Goal: Task Accomplishment & Management: Manage account settings

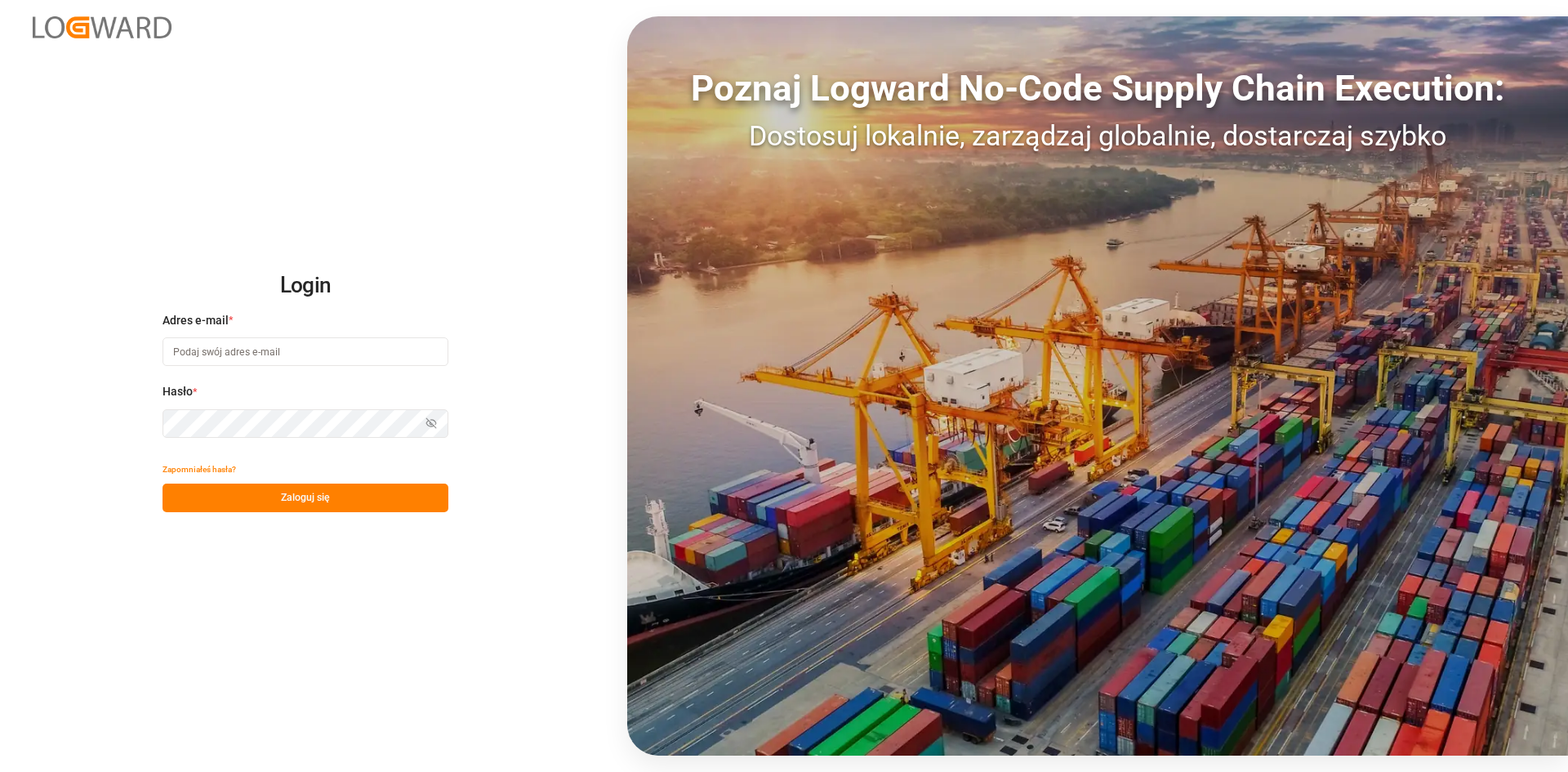
type input "[PERSON_NAME][EMAIL_ADDRESS][PERSON_NAME][DOMAIN_NAME]"
drag, startPoint x: 318, startPoint y: 349, endPoint x: 332, endPoint y: 349, distance: 14.0
click at [318, 349] on input "[PERSON_NAME][EMAIL_ADDRESS][PERSON_NAME][DOMAIN_NAME]" at bounding box center [305, 352] width 286 height 29
drag, startPoint x: 377, startPoint y: 348, endPoint x: 146, endPoint y: 348, distance: 231.0
click at [146, 348] on div "Login Adres e-mail * [PERSON_NAME][EMAIL_ADDRESS][PERSON_NAME][DOMAIN_NAME] Has…" at bounding box center [784, 386] width 1568 height 772
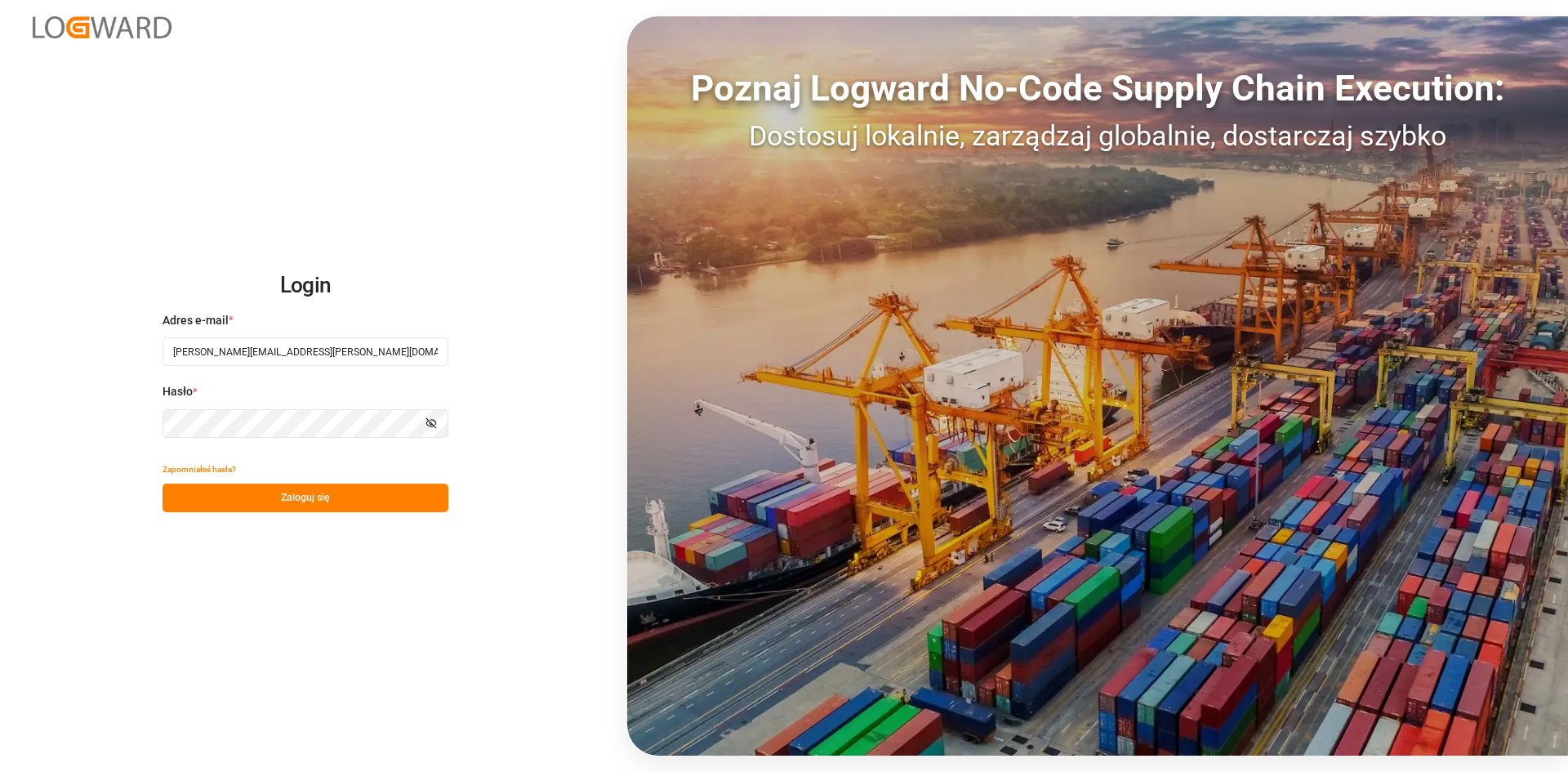
click at [150, 424] on div "Login Adres e-mail * [PERSON_NAME][EMAIL_ADDRESS][PERSON_NAME][DOMAIN_NAME] Has…" at bounding box center [784, 386] width 1568 height 772
click at [201, 489] on button "Zaloguj się" at bounding box center [305, 497] width 286 height 29
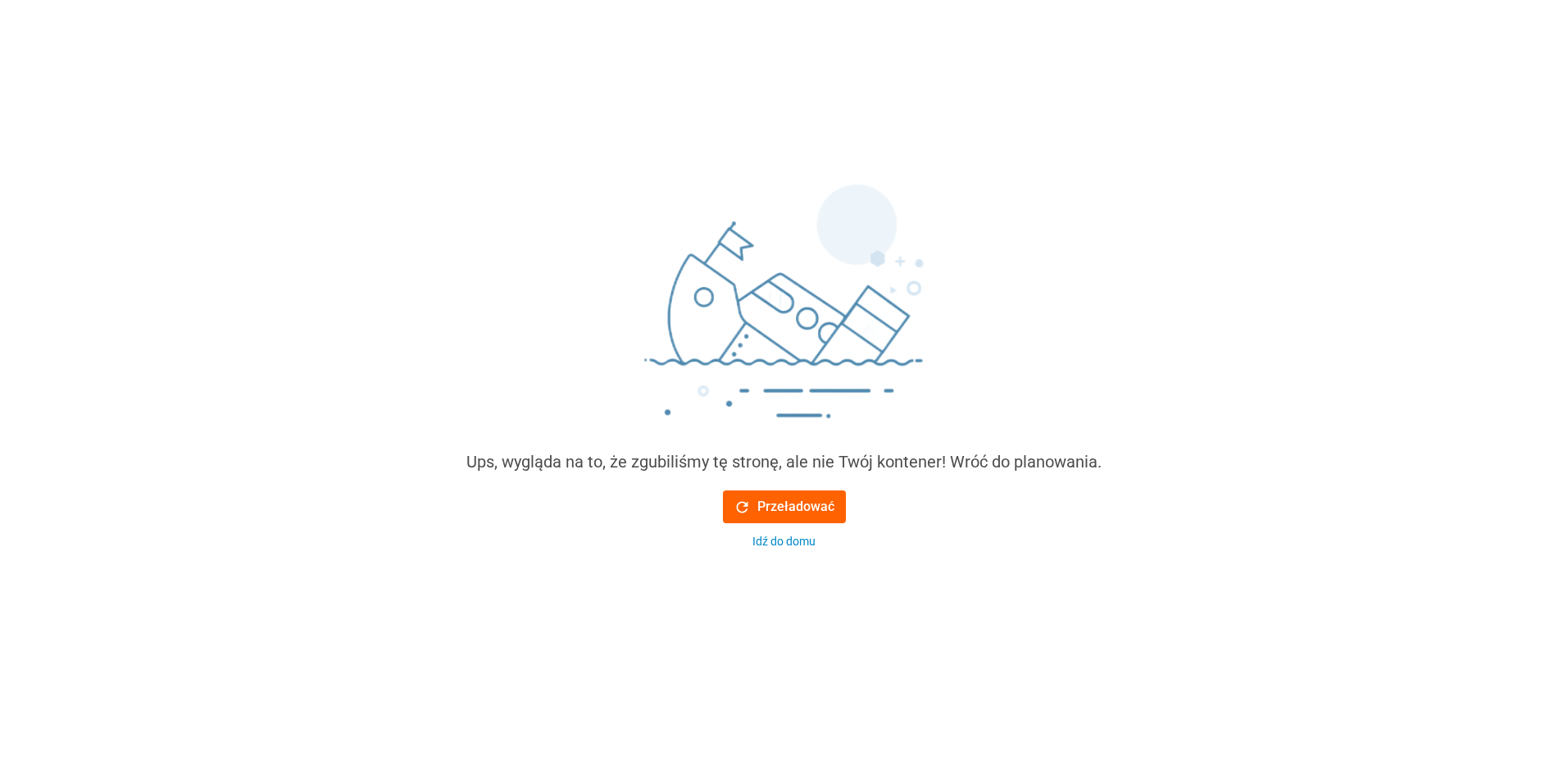
click at [807, 504] on font "Przeładować" at bounding box center [796, 505] width 77 height 16
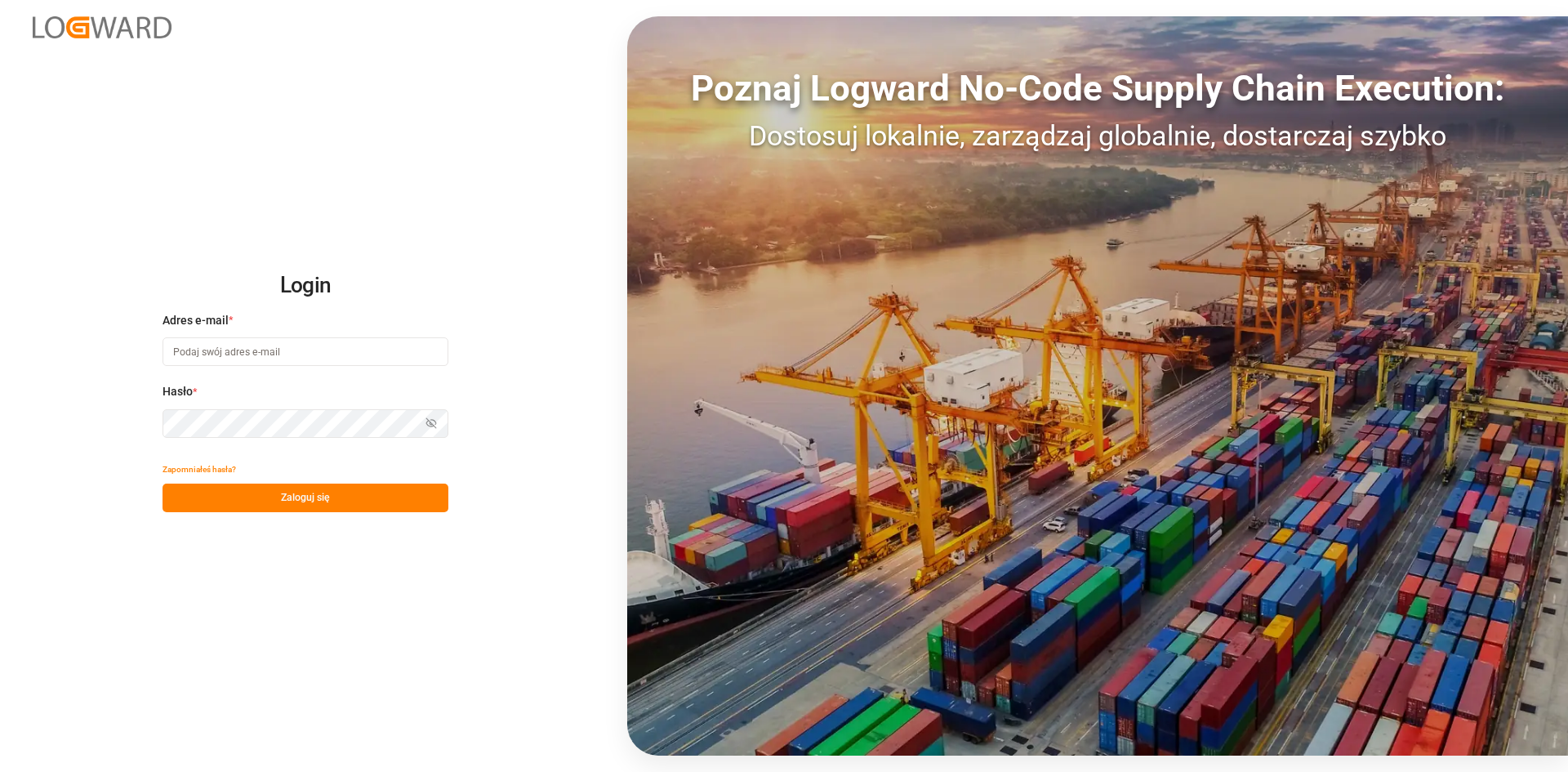
type input "[PERSON_NAME][EMAIL_ADDRESS][PERSON_NAME][DOMAIN_NAME]"
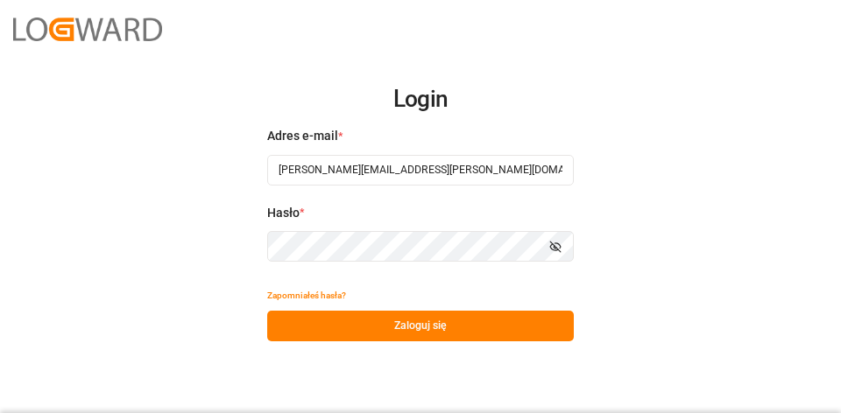
click at [266, 248] on div "Login Adres e-mail * [PERSON_NAME][EMAIL_ADDRESS][PERSON_NAME][DOMAIN_NAME] Has…" at bounding box center [420, 206] width 841 height 413
click at [466, 324] on button "Zaloguj się" at bounding box center [420, 326] width 307 height 31
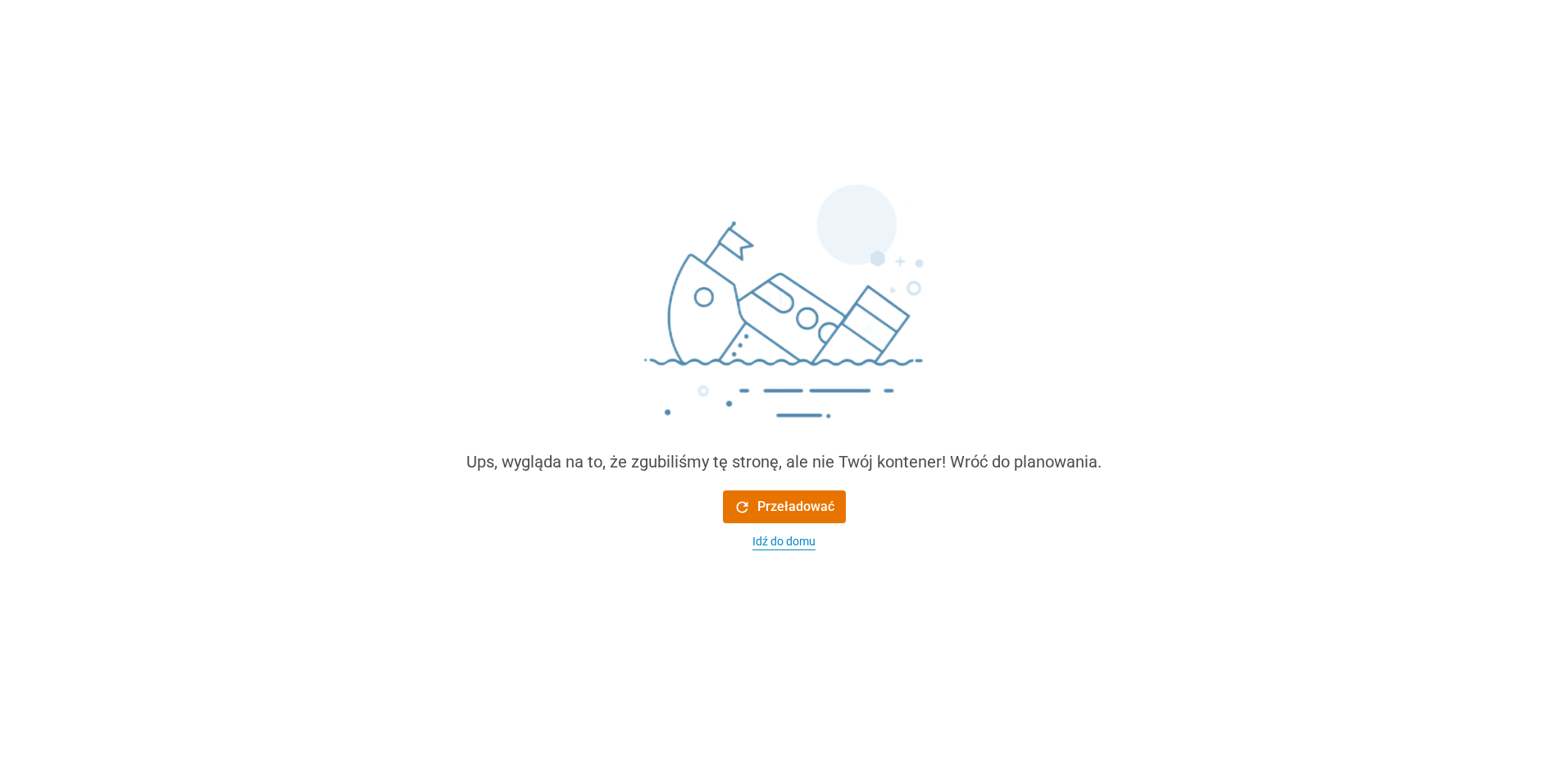
click at [792, 546] on font "Idź do domu" at bounding box center [784, 541] width 63 height 13
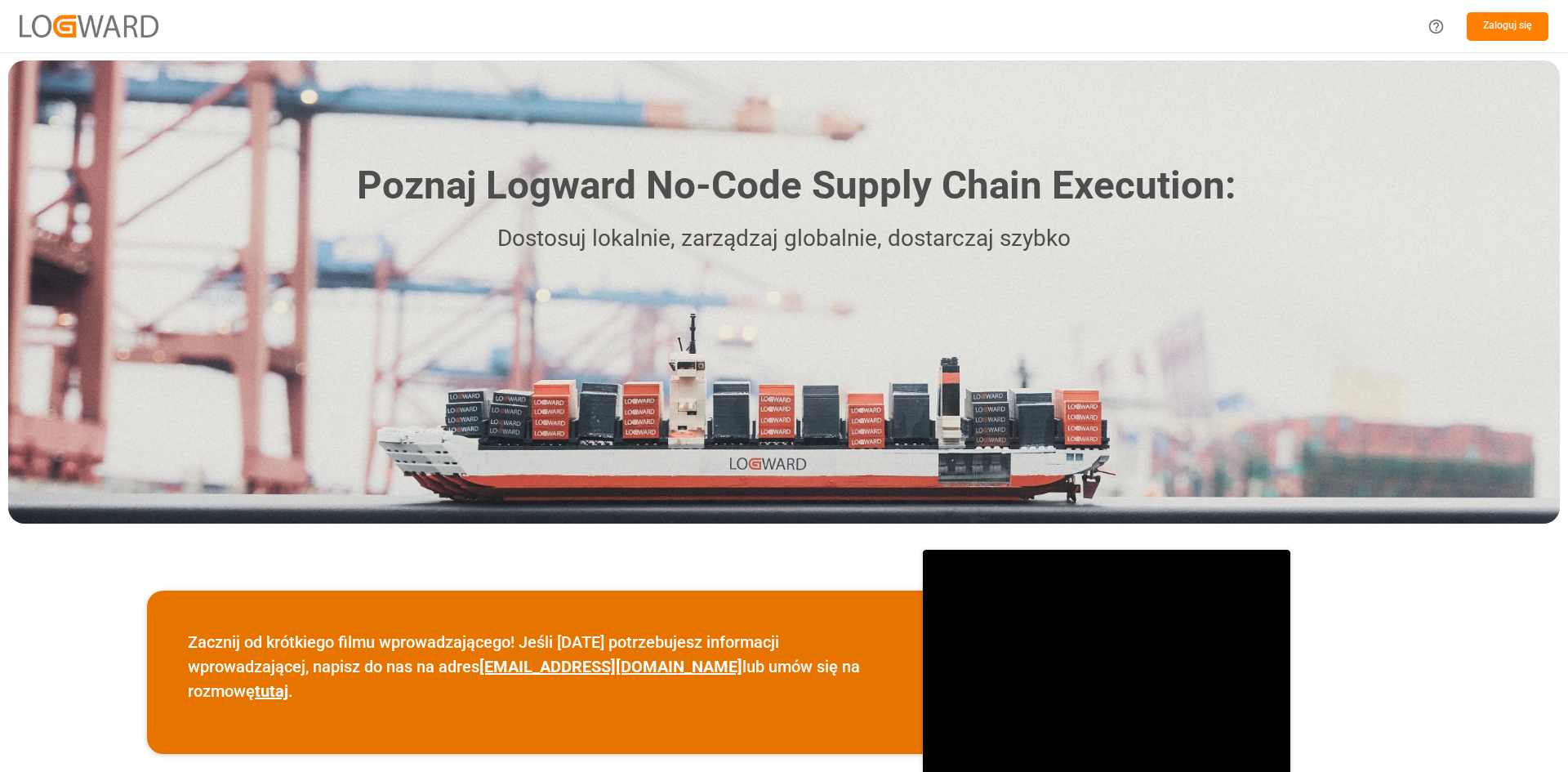
click at [1495, 21] on font "Zaloguj się" at bounding box center [1507, 25] width 49 height 11
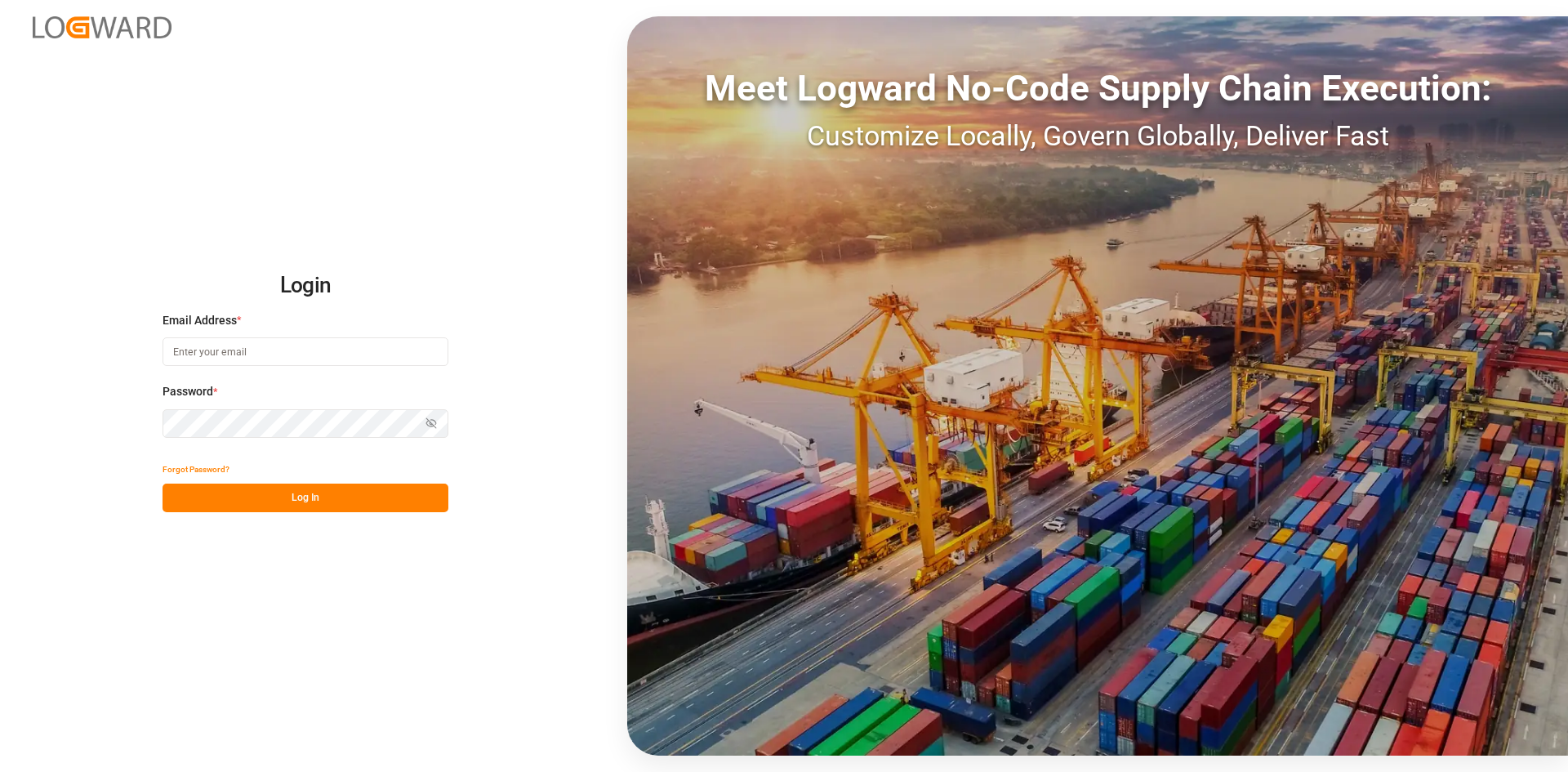
type input "[PERSON_NAME][EMAIL_ADDRESS][PERSON_NAME][DOMAIN_NAME]"
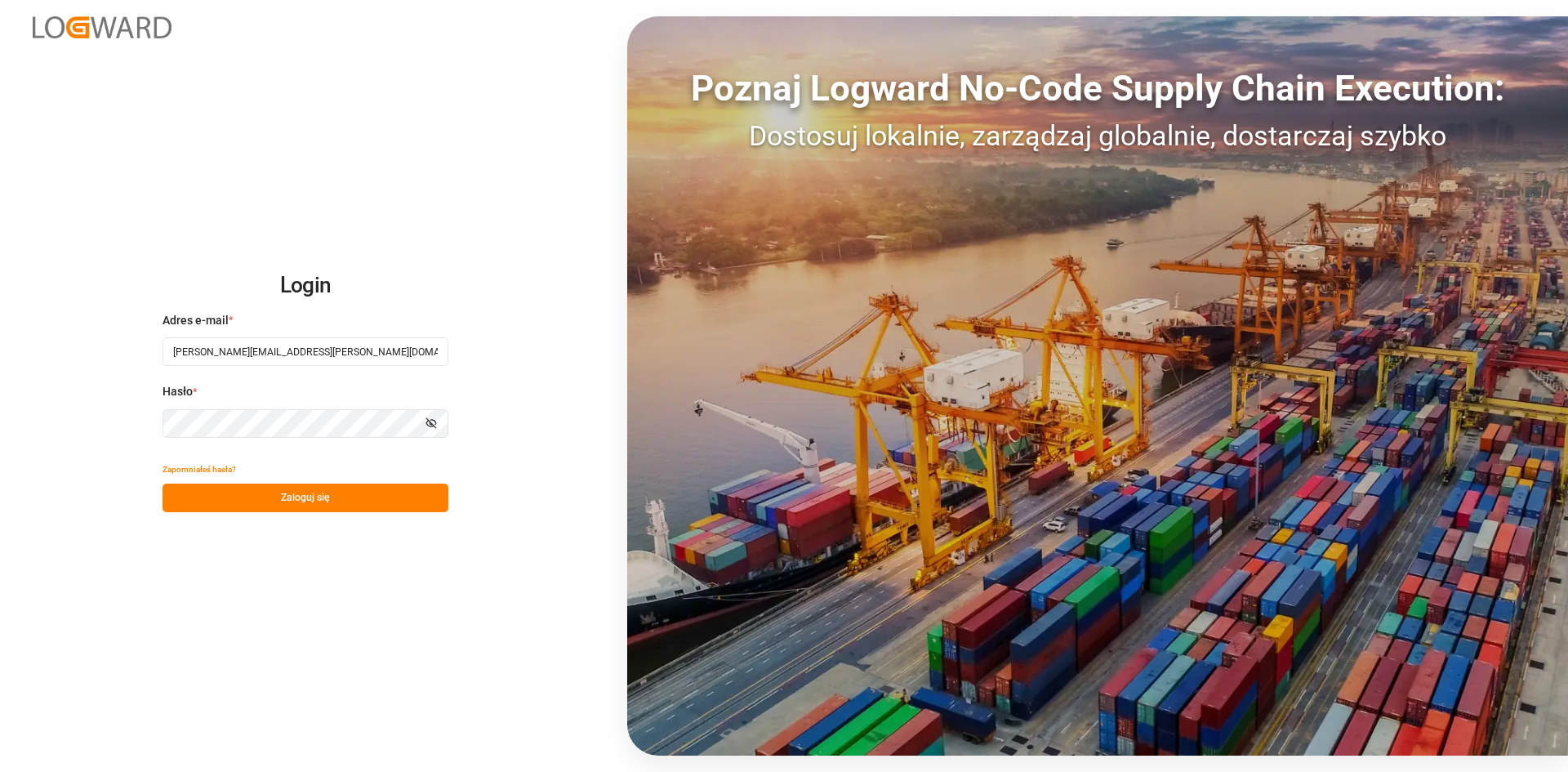
click at [434, 424] on icon "button" at bounding box center [431, 423] width 11 height 11
click at [387, 350] on input "[PERSON_NAME][EMAIL_ADDRESS][PERSON_NAME][DOMAIN_NAME]" at bounding box center [305, 352] width 286 height 29
click at [387, 348] on input "[PERSON_NAME][EMAIL_ADDRESS][PERSON_NAME][DOMAIN_NAME]" at bounding box center [305, 352] width 286 height 29
click at [128, 391] on div "Login Adres e-mail * [PERSON_NAME][EMAIL_ADDRESS][PERSON_NAME][DOMAIN_NAME] Has…" at bounding box center [784, 386] width 1568 height 772
click at [117, 22] on img at bounding box center [102, 28] width 139 height 22
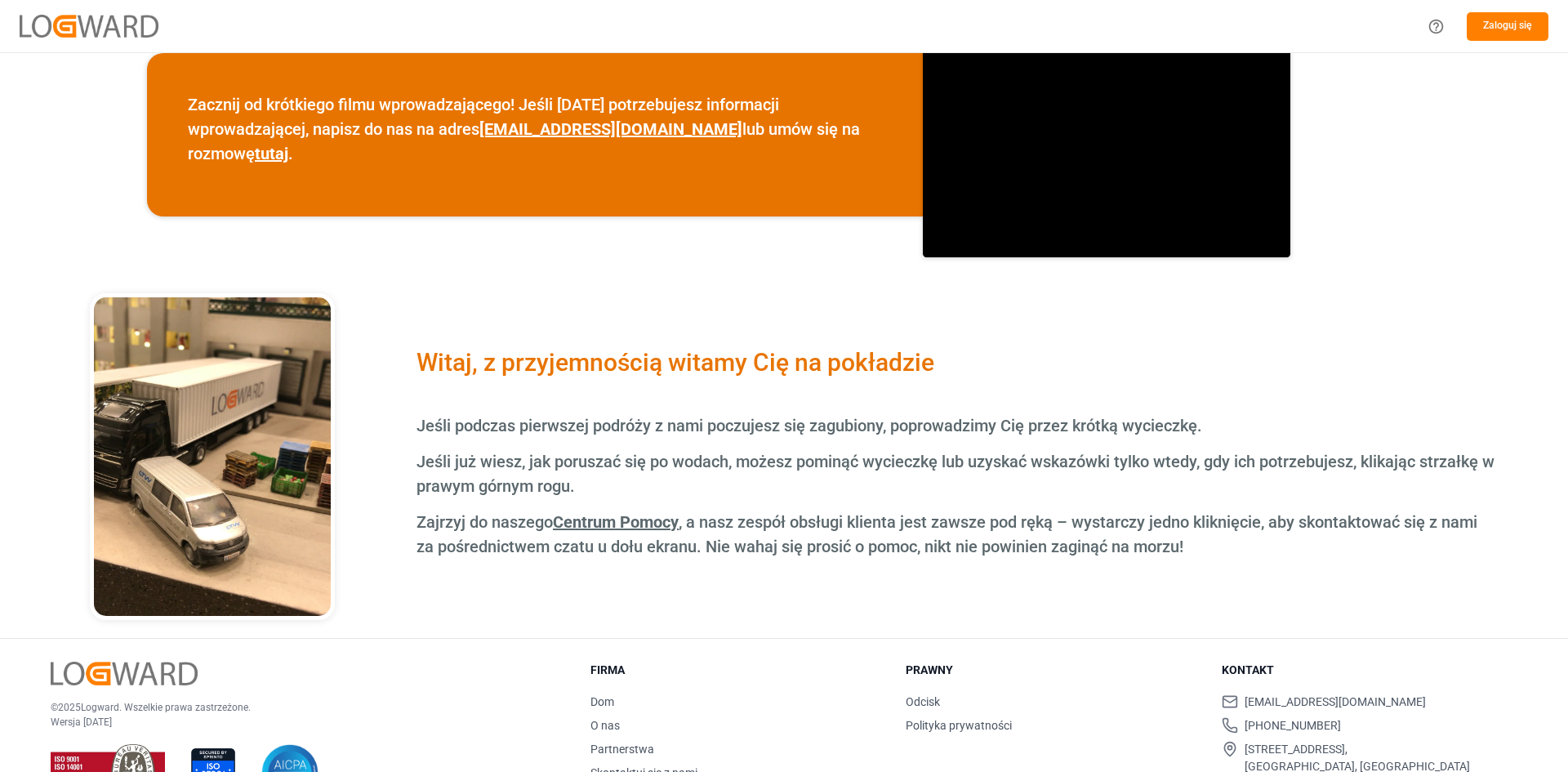
scroll to position [508, 0]
